Goal: Obtain resource: Download file/media

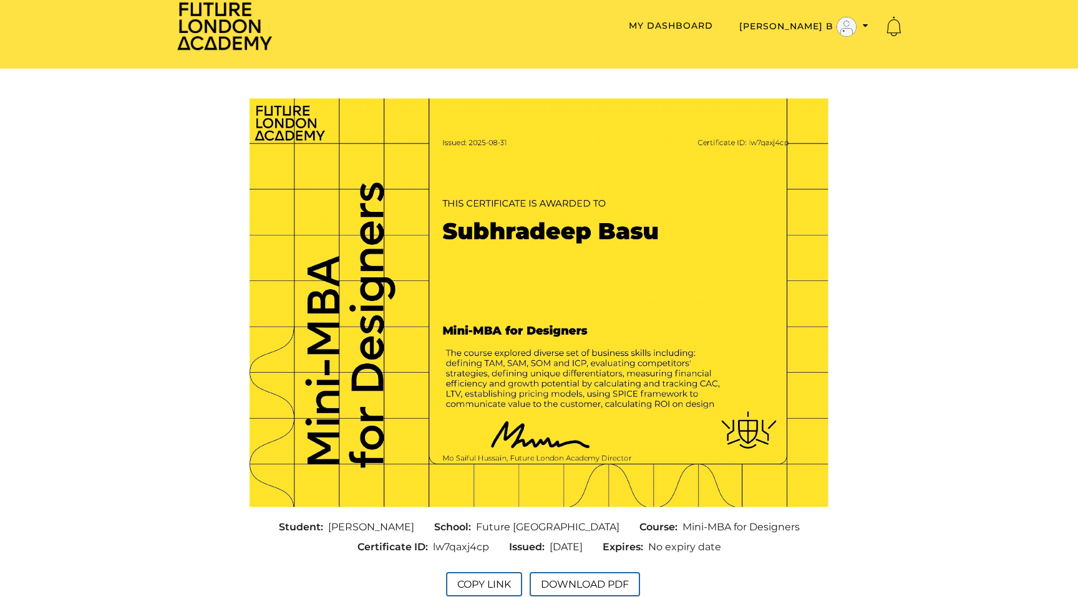
scroll to position [14, 0]
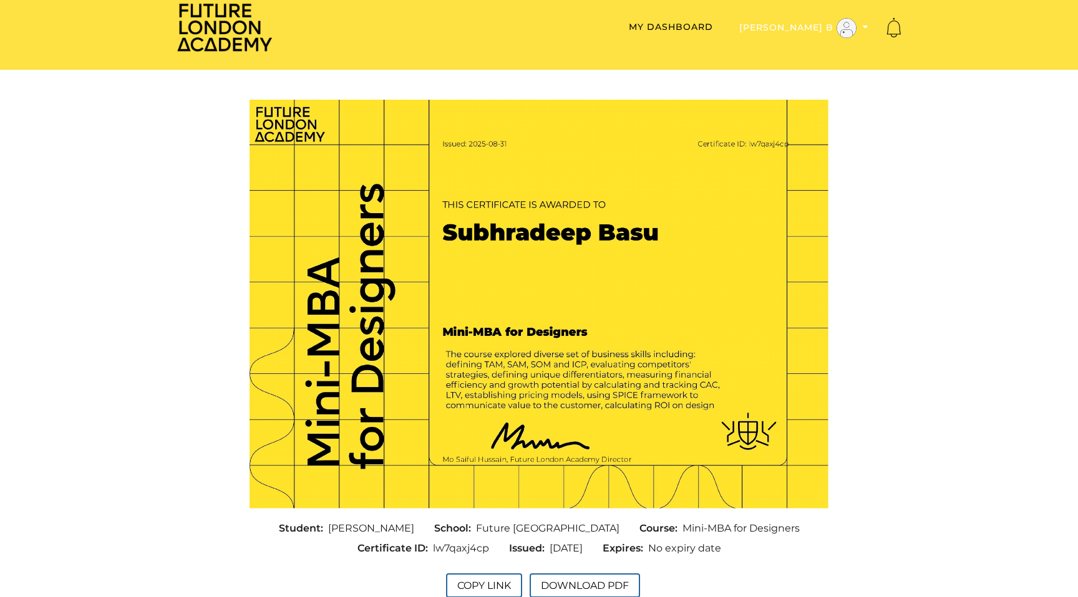
click at [866, 26] on icon "Toggle menu" at bounding box center [865, 26] width 6 height 9
click at [976, 279] on section "Student: [PERSON_NAME] School: Future [GEOGRAPHIC_DATA] Course: Mini-MBA for De…" at bounding box center [539, 353] width 1078 height 526
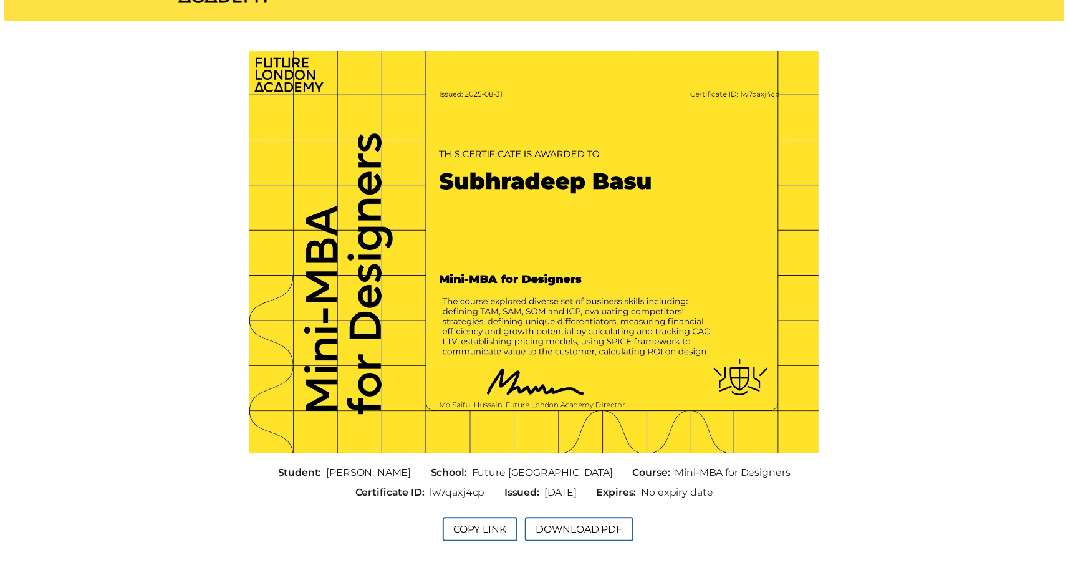
scroll to position [70, 0]
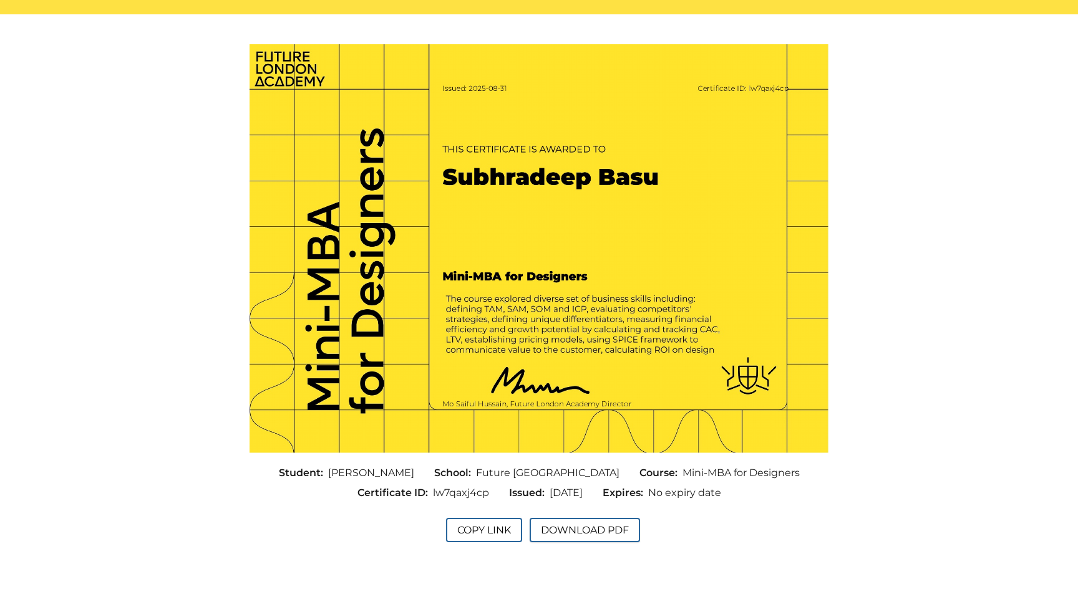
click at [602, 528] on button "Download PDF" at bounding box center [584, 530] width 110 height 24
click at [487, 529] on button "Copy Link" at bounding box center [484, 530] width 76 height 24
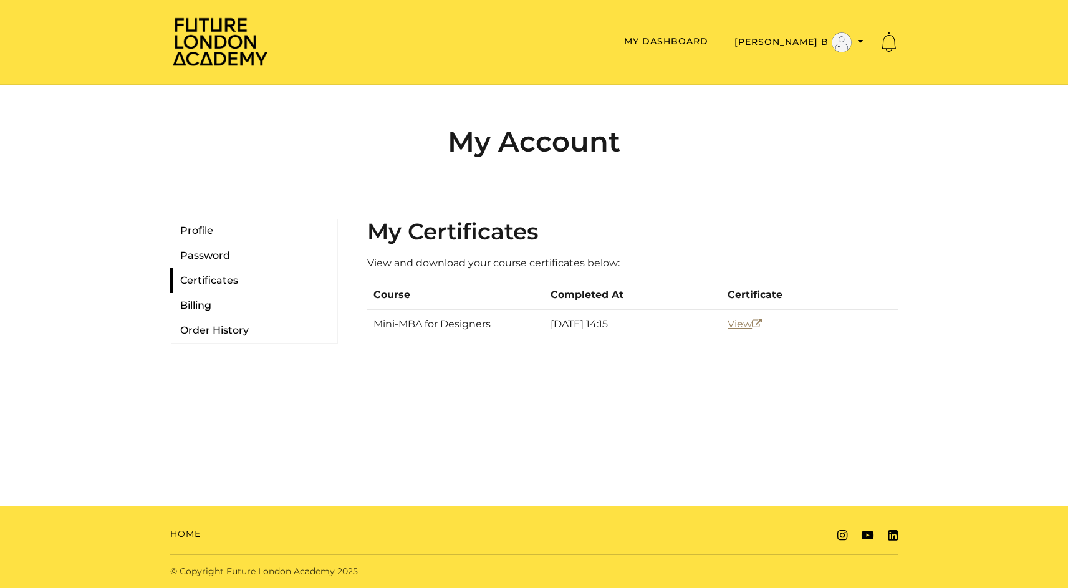
click at [739, 325] on link "View" at bounding box center [745, 324] width 34 height 12
